Goal: Obtain resource: Obtain resource

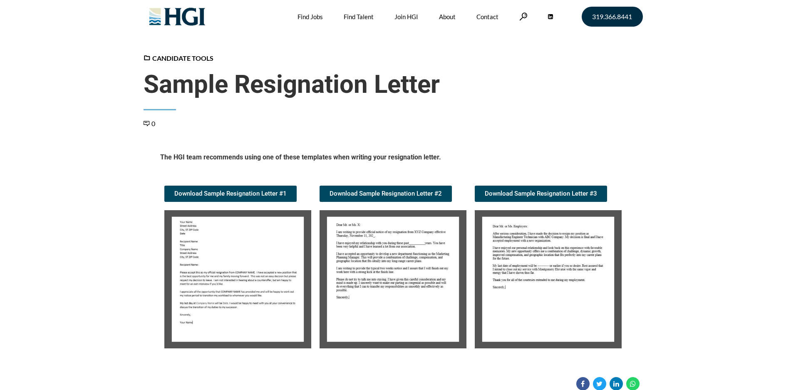
click at [209, 274] on img at bounding box center [237, 279] width 147 height 138
click at [214, 274] on img at bounding box center [237, 279] width 147 height 138
click at [239, 272] on img at bounding box center [237, 279] width 147 height 138
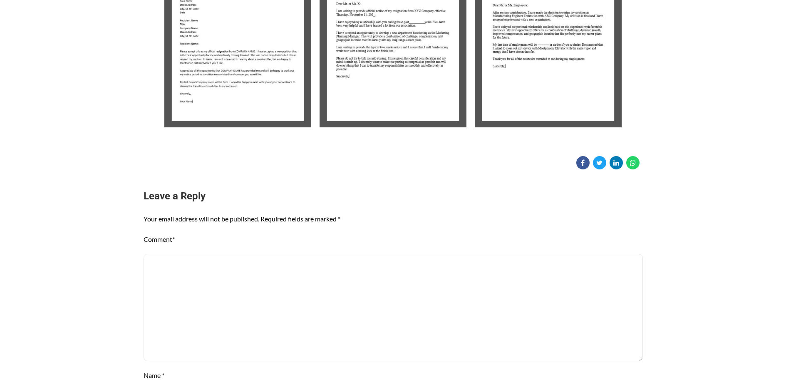
scroll to position [136, 0]
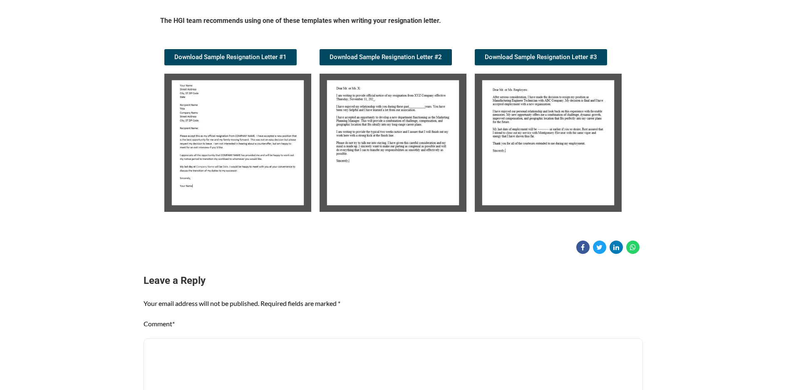
click at [372, 156] on img at bounding box center [392, 143] width 147 height 138
click at [372, 143] on img at bounding box center [392, 143] width 147 height 138
click at [388, 57] on span "Download Sample Resignation Letter #2" at bounding box center [385, 57] width 112 height 6
click at [230, 126] on img at bounding box center [237, 143] width 147 height 138
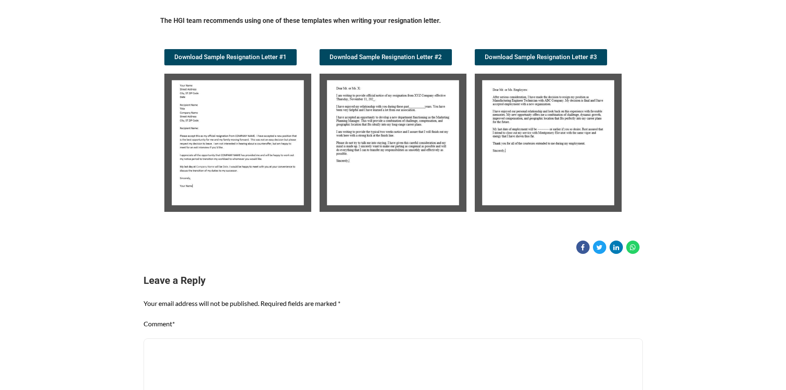
click at [230, 126] on img at bounding box center [237, 143] width 147 height 138
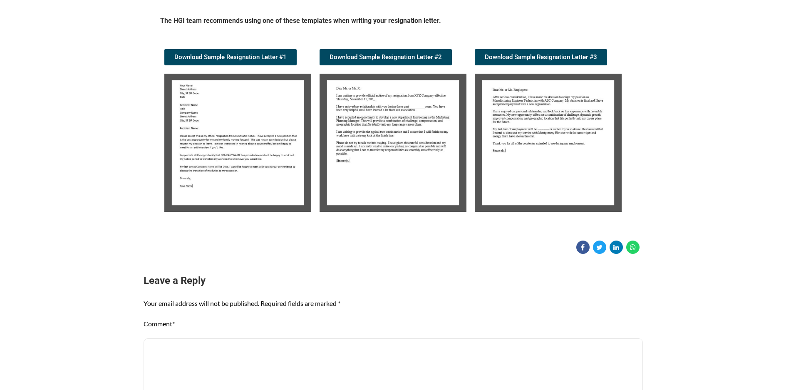
click at [230, 126] on img at bounding box center [237, 143] width 147 height 138
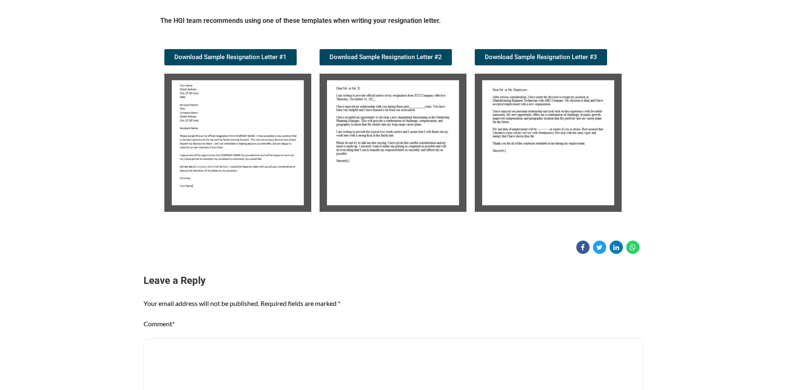
click at [386, 117] on img at bounding box center [392, 143] width 147 height 138
click at [373, 57] on span "Download Sample Resignation Letter #2" at bounding box center [385, 57] width 112 height 6
click at [545, 54] on span "Download Sample Resignation Letter #3" at bounding box center [541, 57] width 112 height 6
